Goal: Information Seeking & Learning: Find specific fact

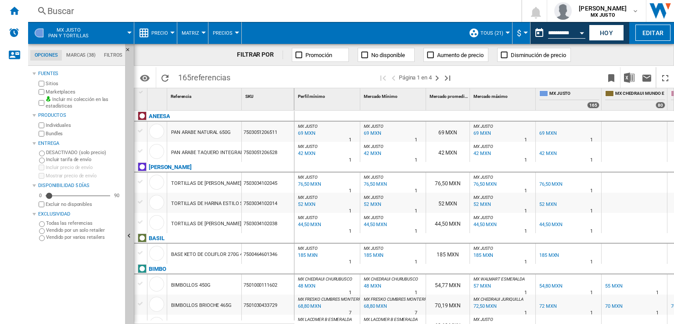
click at [54, 16] on div "Buscar" at bounding box center [272, 11] width 451 height 12
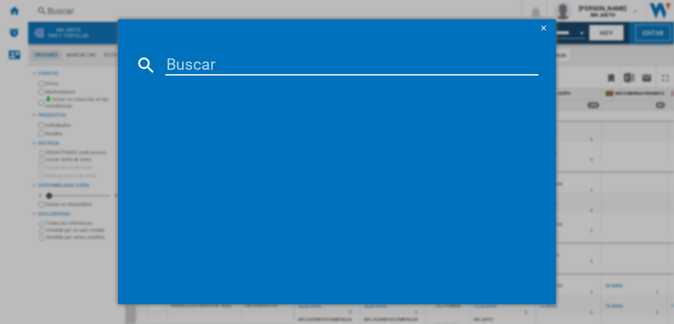
click at [197, 65] on input at bounding box center [351, 64] width 373 height 21
paste input "24716"
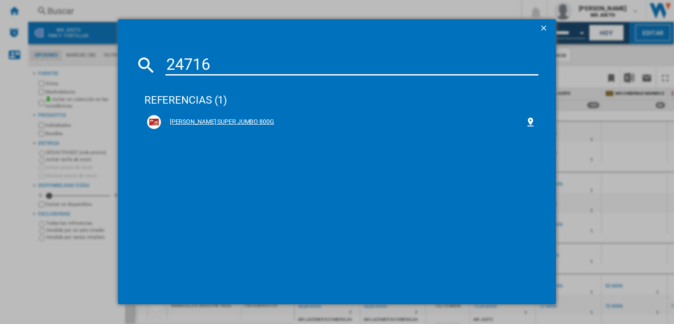
type input "24716"
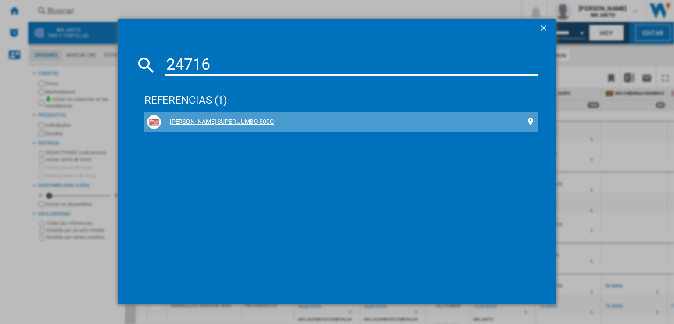
click at [199, 121] on div "[PERSON_NAME] SUPER JUMBO 800G" at bounding box center [343, 122] width 364 height 9
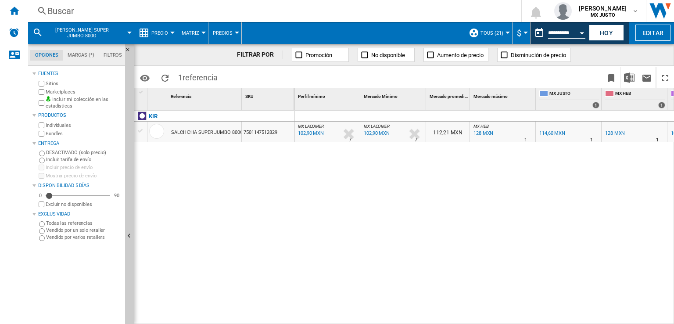
click at [167, 31] on span "Precio" at bounding box center [159, 33] width 17 height 6
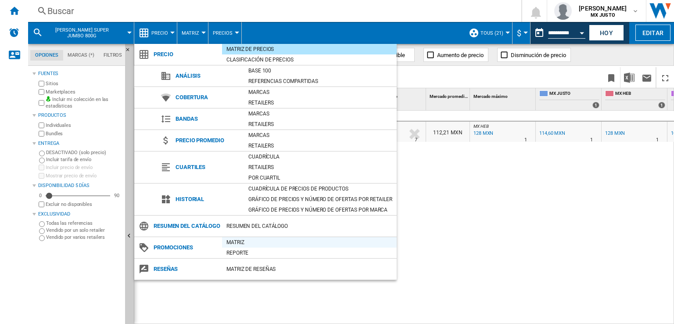
click at [226, 241] on div "Matriz" at bounding box center [309, 242] width 175 height 9
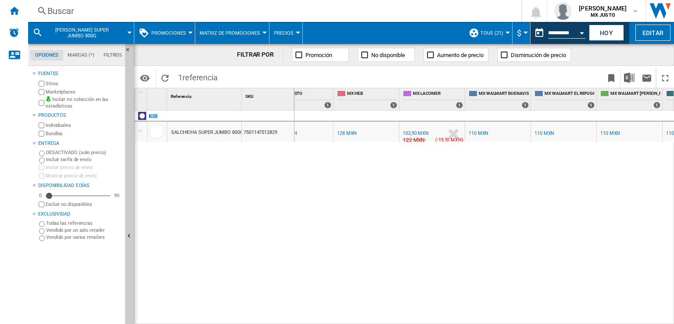
click at [419, 131] on div "102,90 MXN" at bounding box center [416, 133] width 26 height 6
click at [412, 129] on div "102,90 MXN" at bounding box center [415, 133] width 27 height 9
click at [410, 139] on div "122 MXN" at bounding box center [413, 140] width 23 height 9
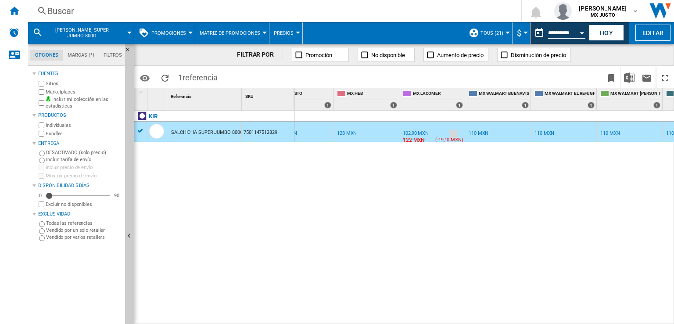
click at [410, 134] on div "102,90 MXN" at bounding box center [416, 133] width 26 height 6
click at [453, 134] on div at bounding box center [454, 134] width 18 height 20
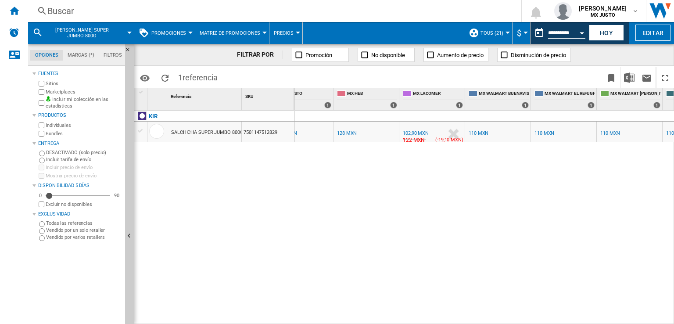
click at [420, 132] on div "102,90 MXN" at bounding box center [416, 133] width 26 height 6
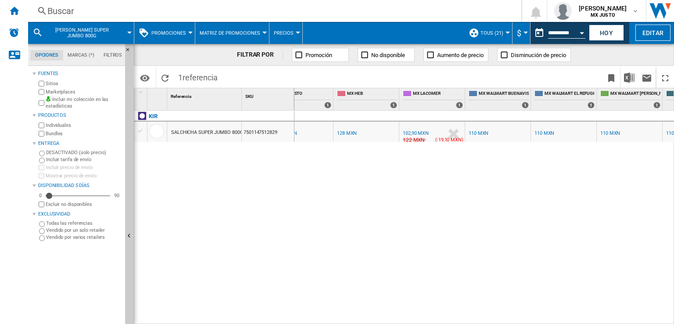
click at [420, 132] on div "102,90 MXN" at bounding box center [416, 133] width 26 height 6
click at [352, 133] on div "128 MXN" at bounding box center [347, 133] width 20 height 6
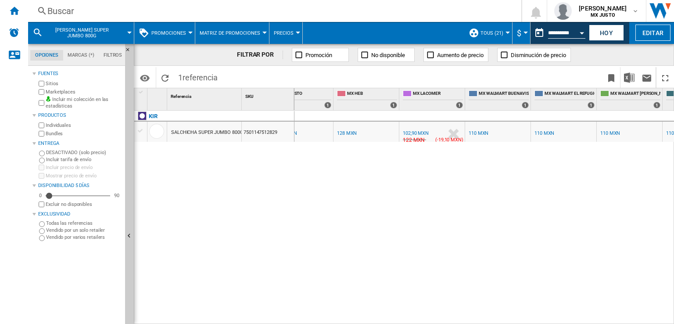
click at [352, 133] on div "128 MXN" at bounding box center [347, 133] width 20 height 6
click at [409, 131] on div "102,90 MXN" at bounding box center [416, 133] width 26 height 6
click at [179, 33] on span "Promociones" at bounding box center [168, 33] width 35 height 6
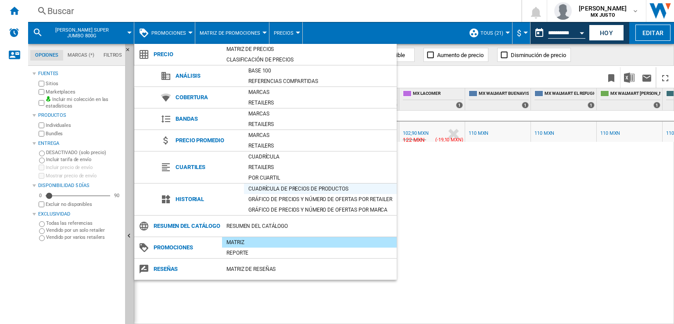
click at [282, 188] on div "Cuadrícula de precios de productos" at bounding box center [320, 188] width 153 height 9
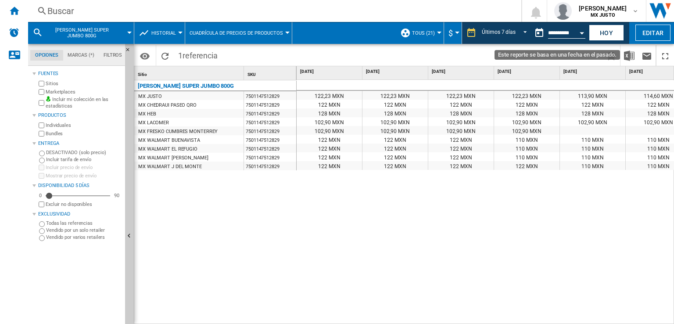
click at [580, 31] on button "Open calendar" at bounding box center [582, 32] width 16 height 16
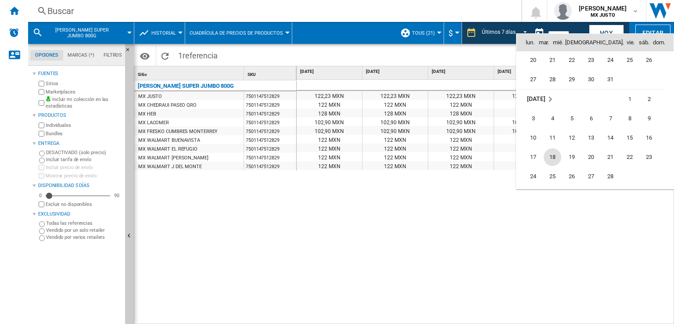
scroll to position [3461, 0]
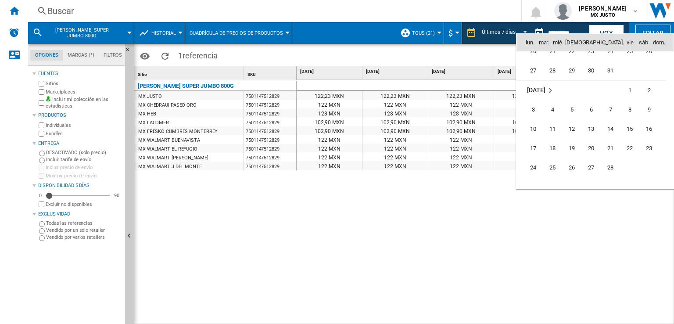
click at [597, 31] on div at bounding box center [337, 162] width 674 height 324
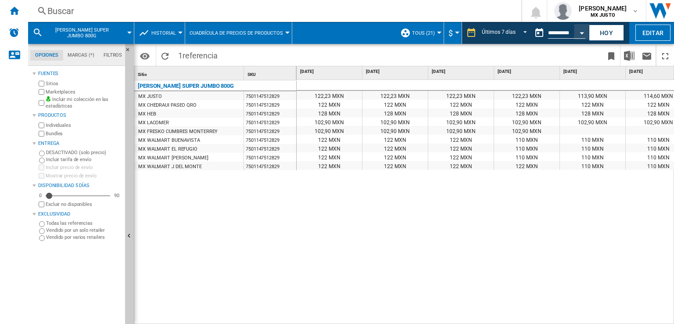
click at [597, 31] on button "Hoy" at bounding box center [606, 33] width 35 height 16
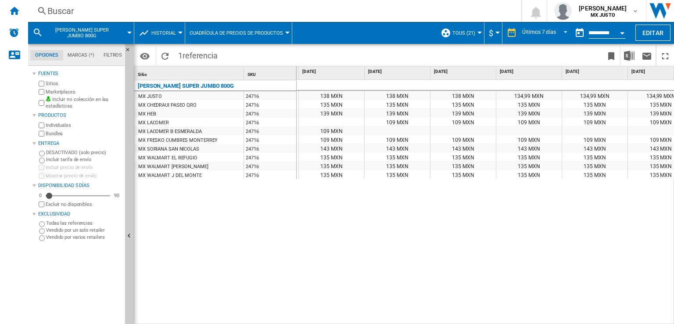
scroll to position [0, 148]
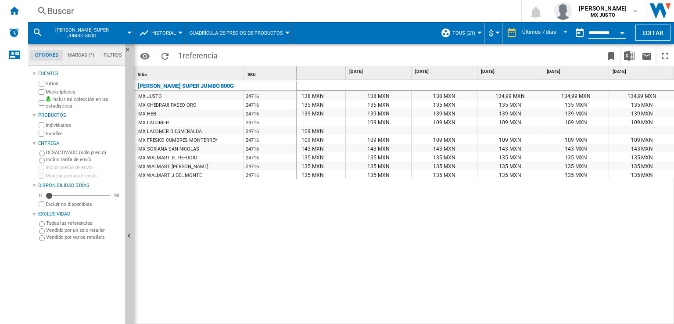
click at [174, 37] on button "Historial" at bounding box center [165, 33] width 29 height 22
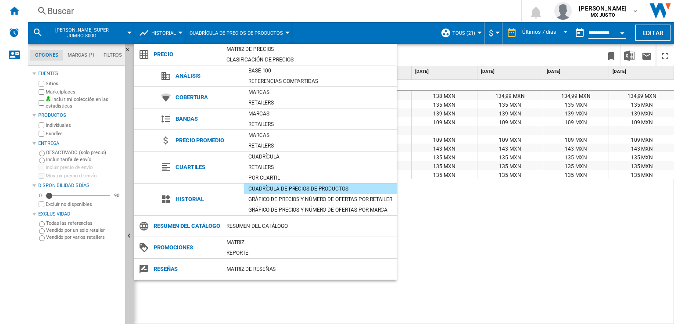
click at [602, 32] on md-backdrop at bounding box center [337, 162] width 674 height 324
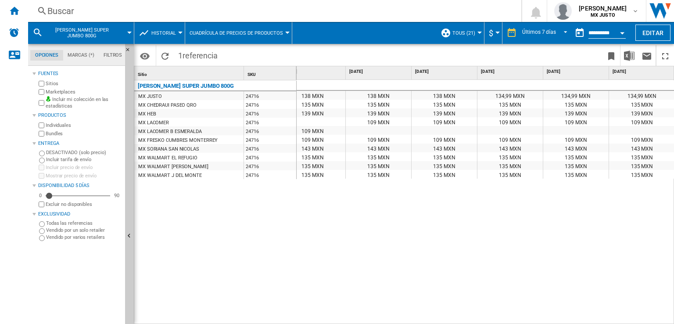
click at [623, 32] on div "Open calendar" at bounding box center [622, 33] width 4 height 2
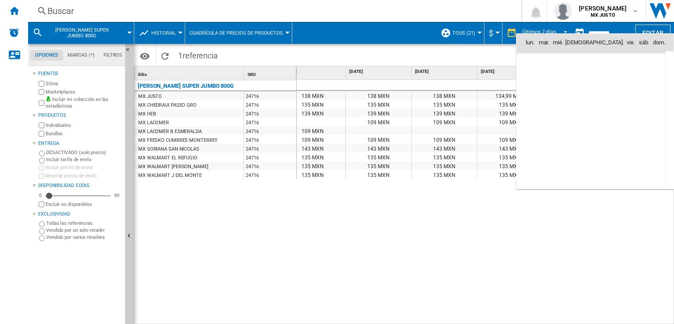
scroll to position [4188, 0]
click at [568, 140] on span "27" at bounding box center [572, 139] width 18 height 18
type input "**********"
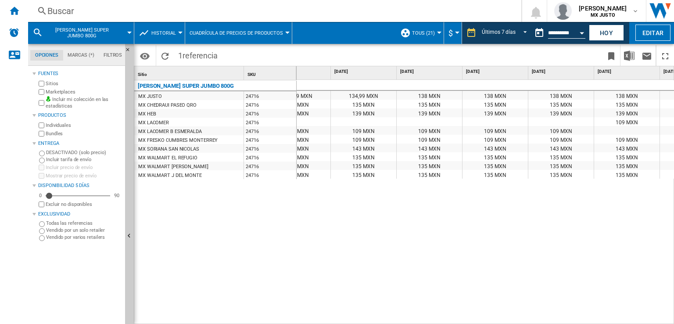
scroll to position [0, 39]
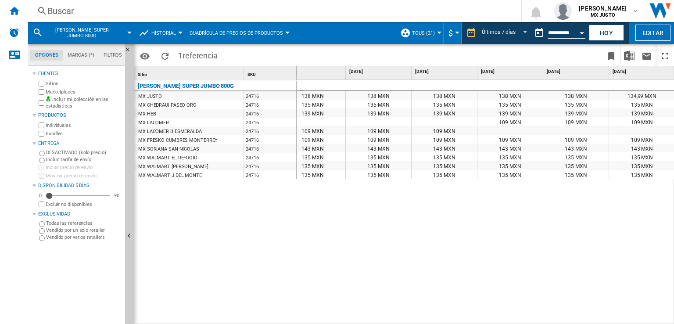
click at [158, 36] on button "Historial" at bounding box center [165, 33] width 29 height 22
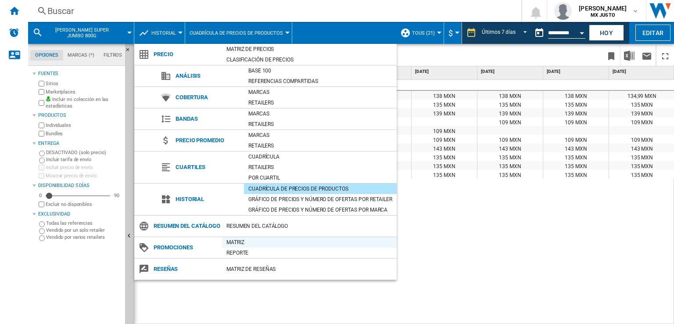
click at [230, 245] on div "Matriz" at bounding box center [309, 242] width 175 height 9
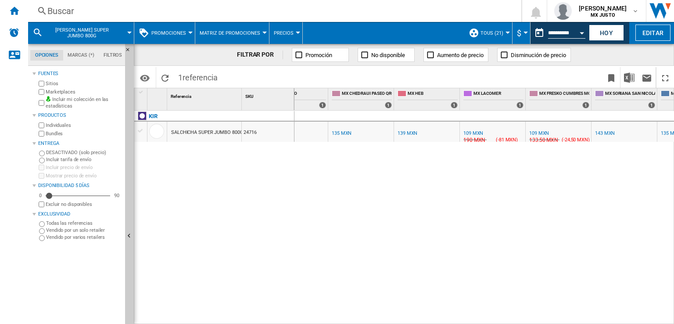
click at [476, 133] on div "109 MXN" at bounding box center [474, 133] width 20 height 6
click at [477, 140] on div "190 MXN" at bounding box center [473, 140] width 23 height 9
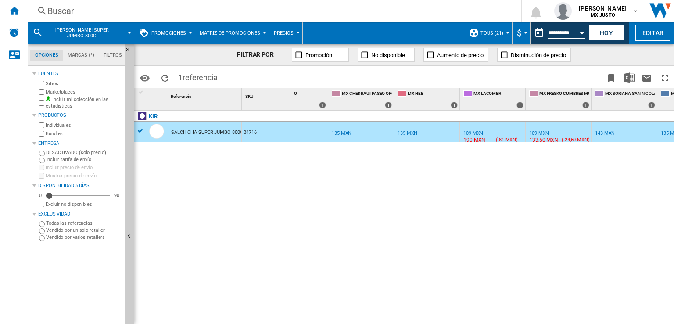
click at [477, 140] on div "190 MXN" at bounding box center [473, 140] width 23 height 9
